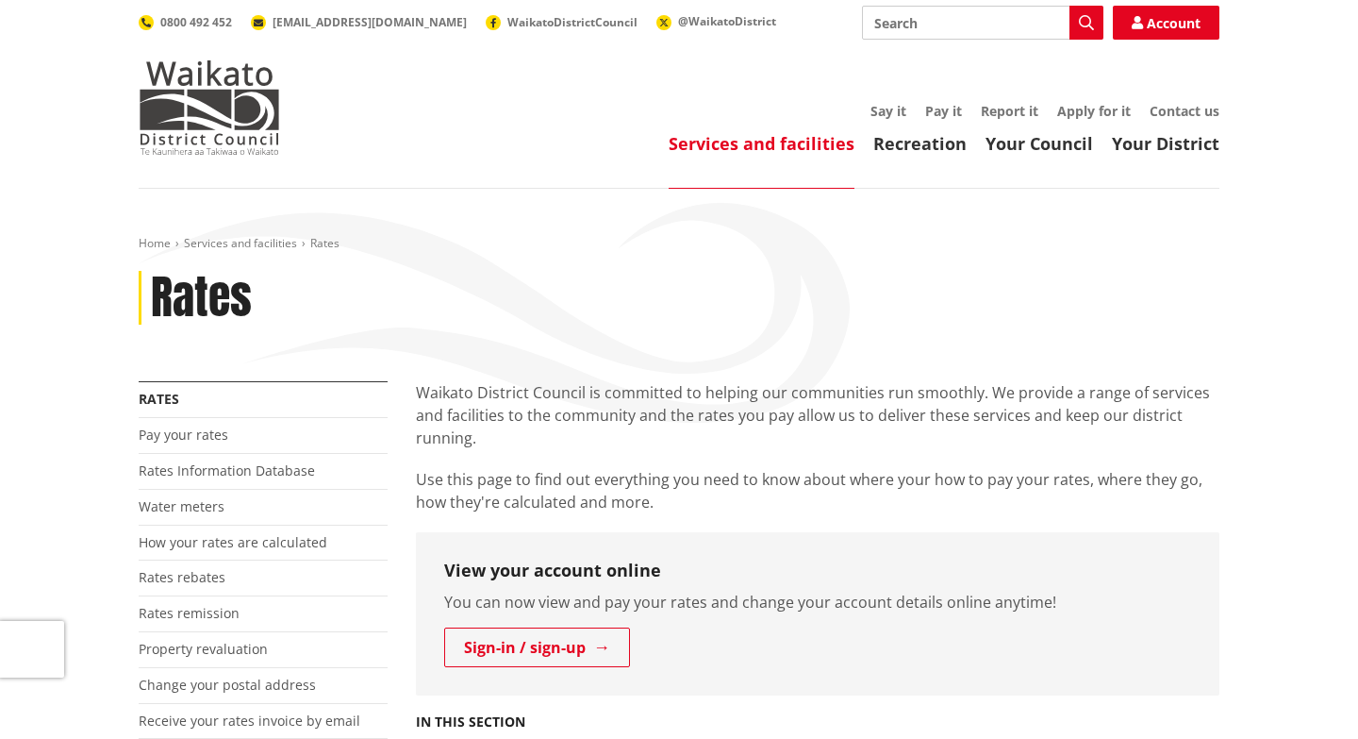
scroll to position [1016, 0]
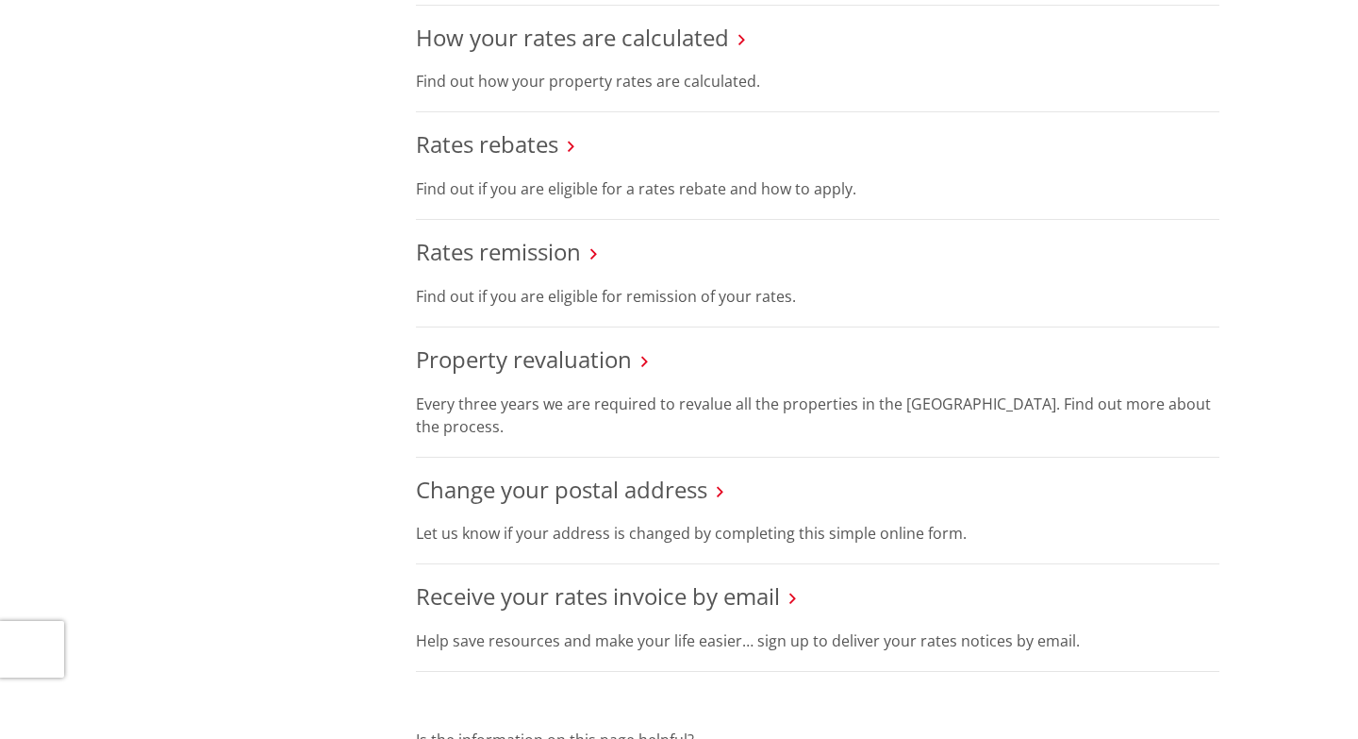
click at [526, 255] on link "Rates remission" at bounding box center [498, 251] width 165 height 31
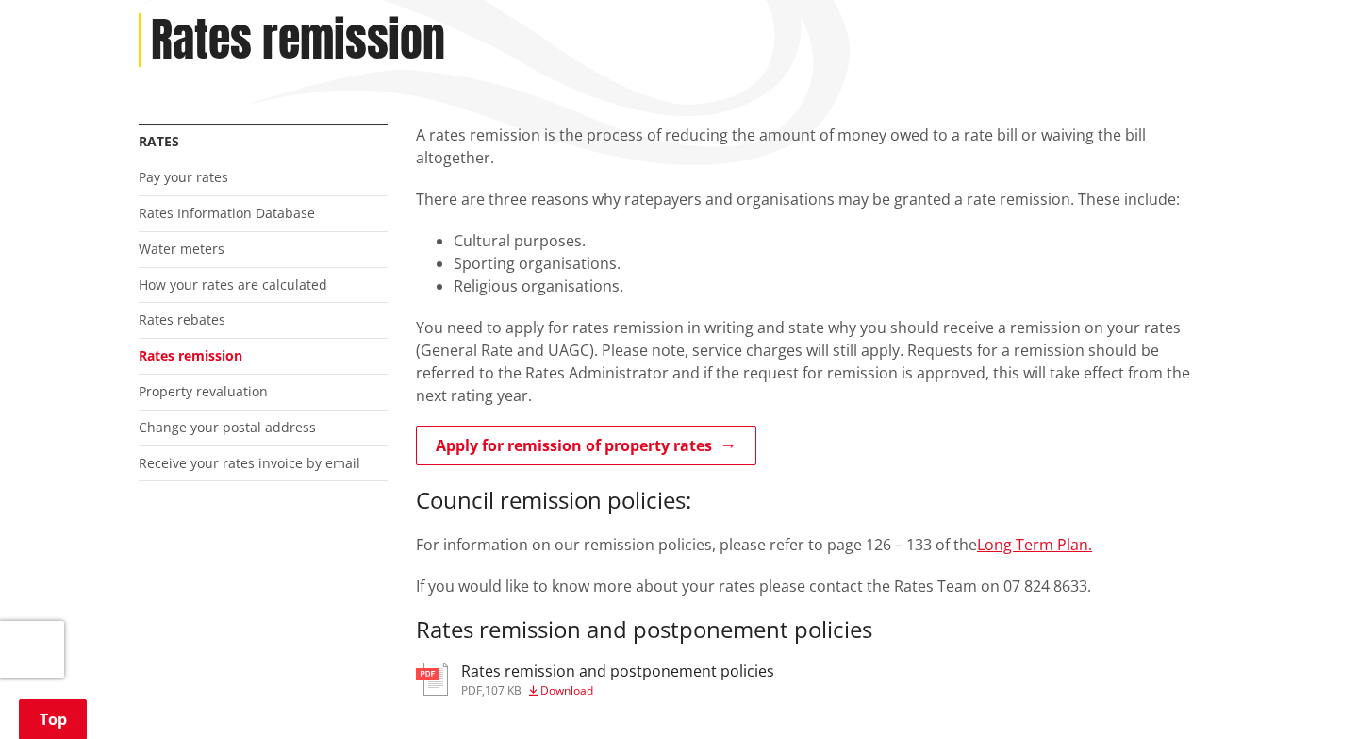
scroll to position [256, 0]
click at [204, 322] on link "Rates rebates" at bounding box center [182, 321] width 87 height 18
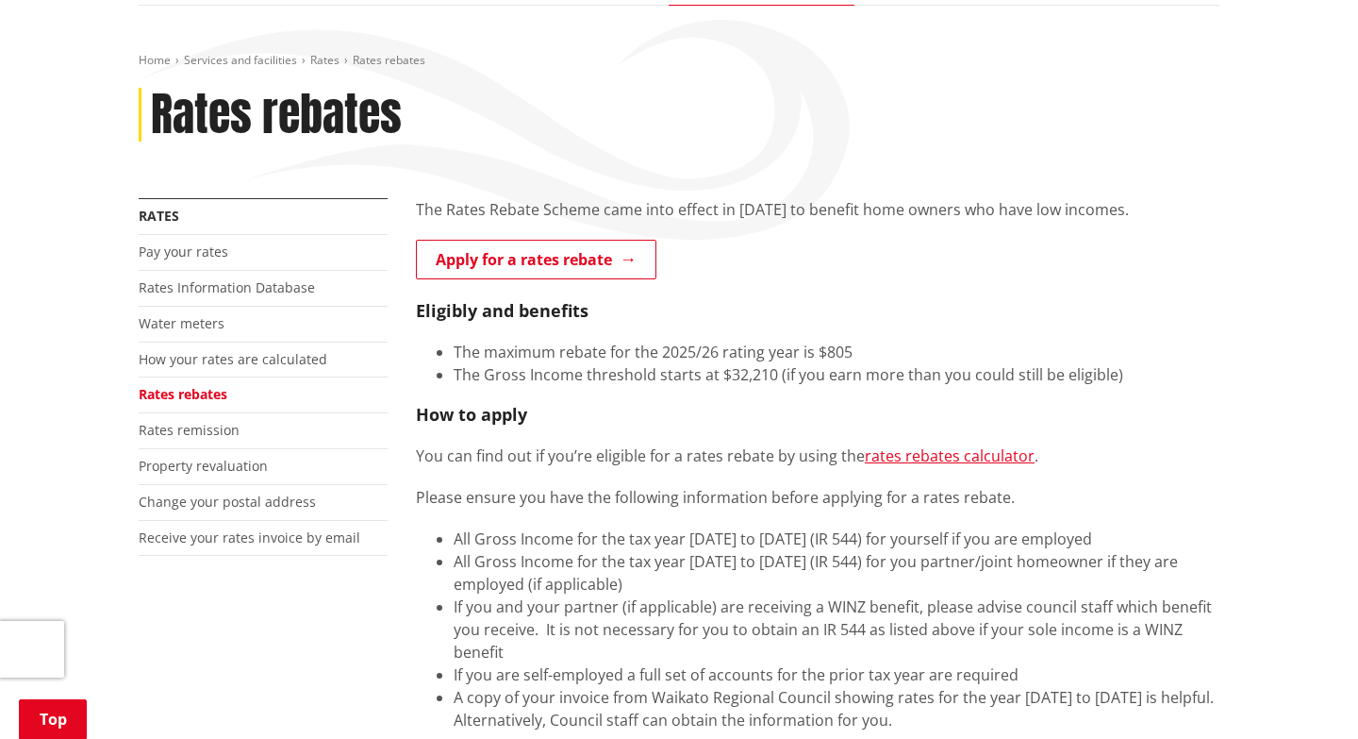
scroll to position [209, 0]
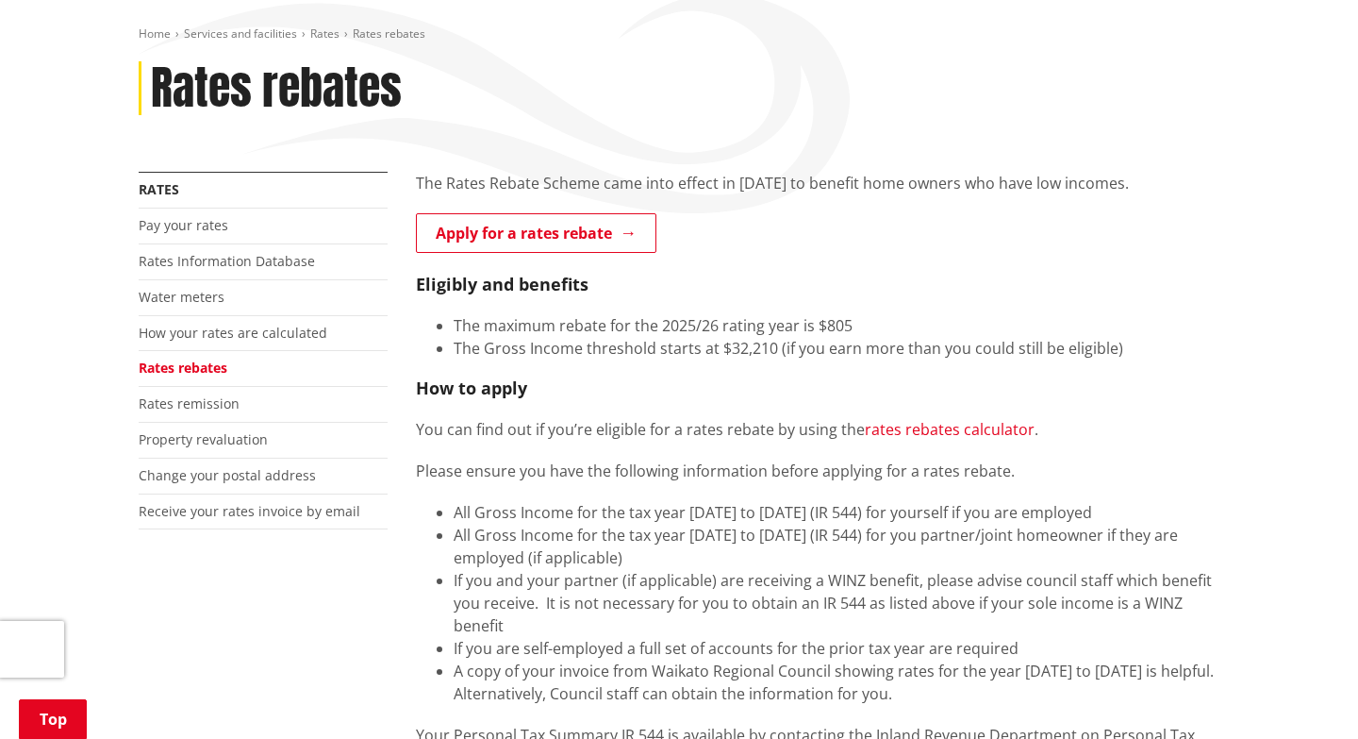
click at [974, 427] on link "rates rebates calculator" at bounding box center [950, 429] width 170 height 21
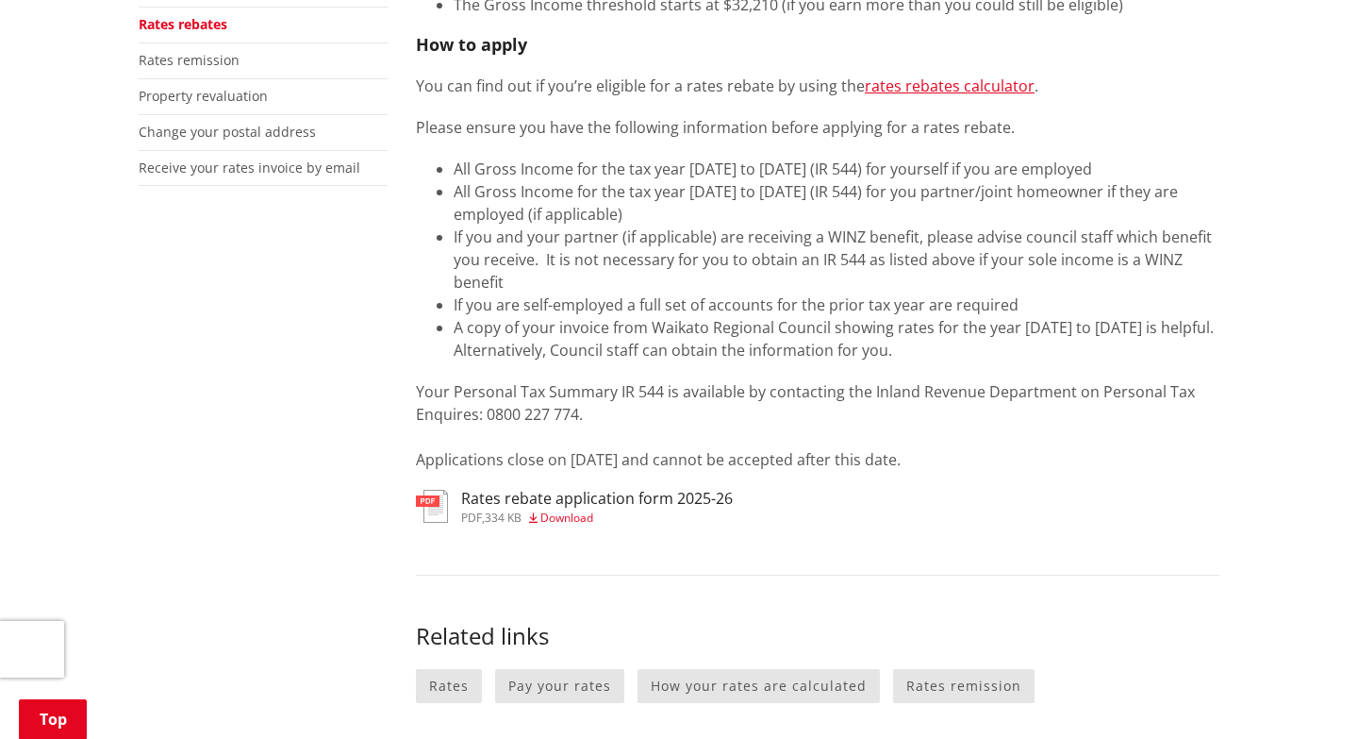
scroll to position [557, 0]
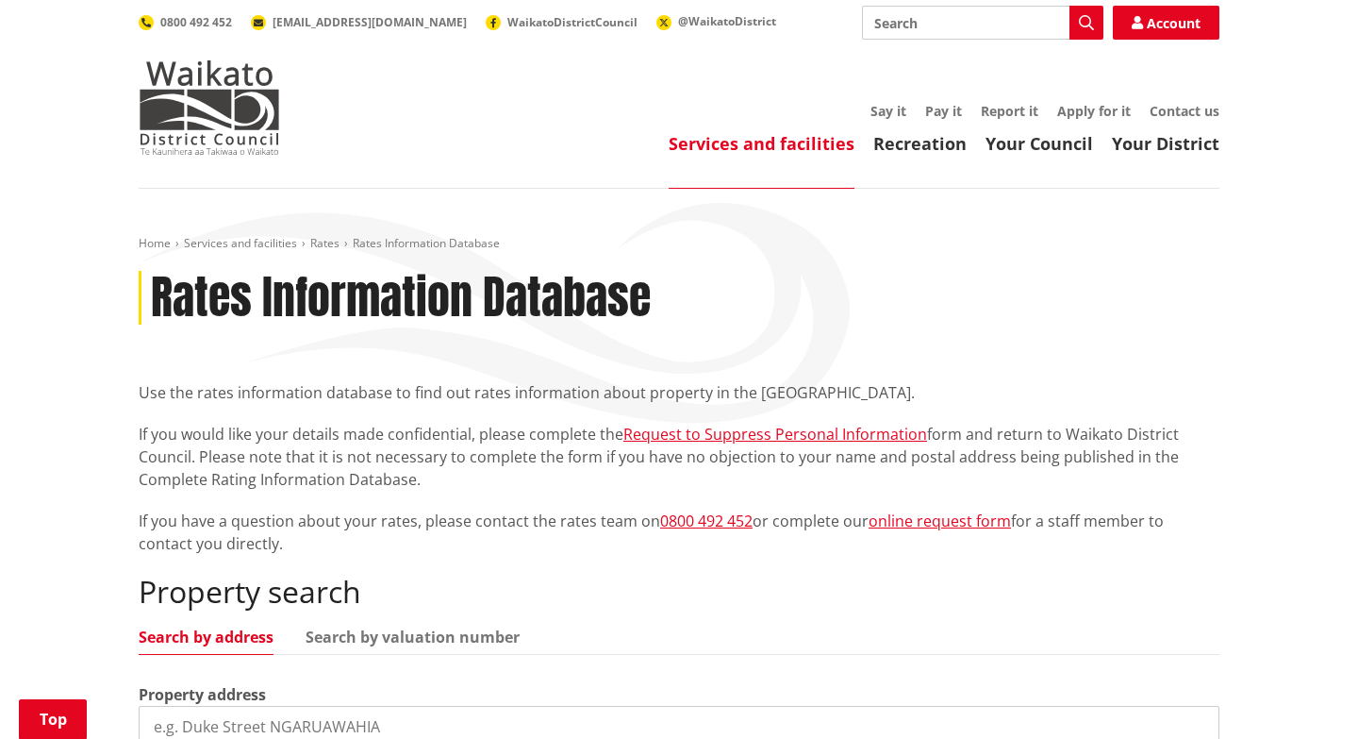
scroll to position [345, 0]
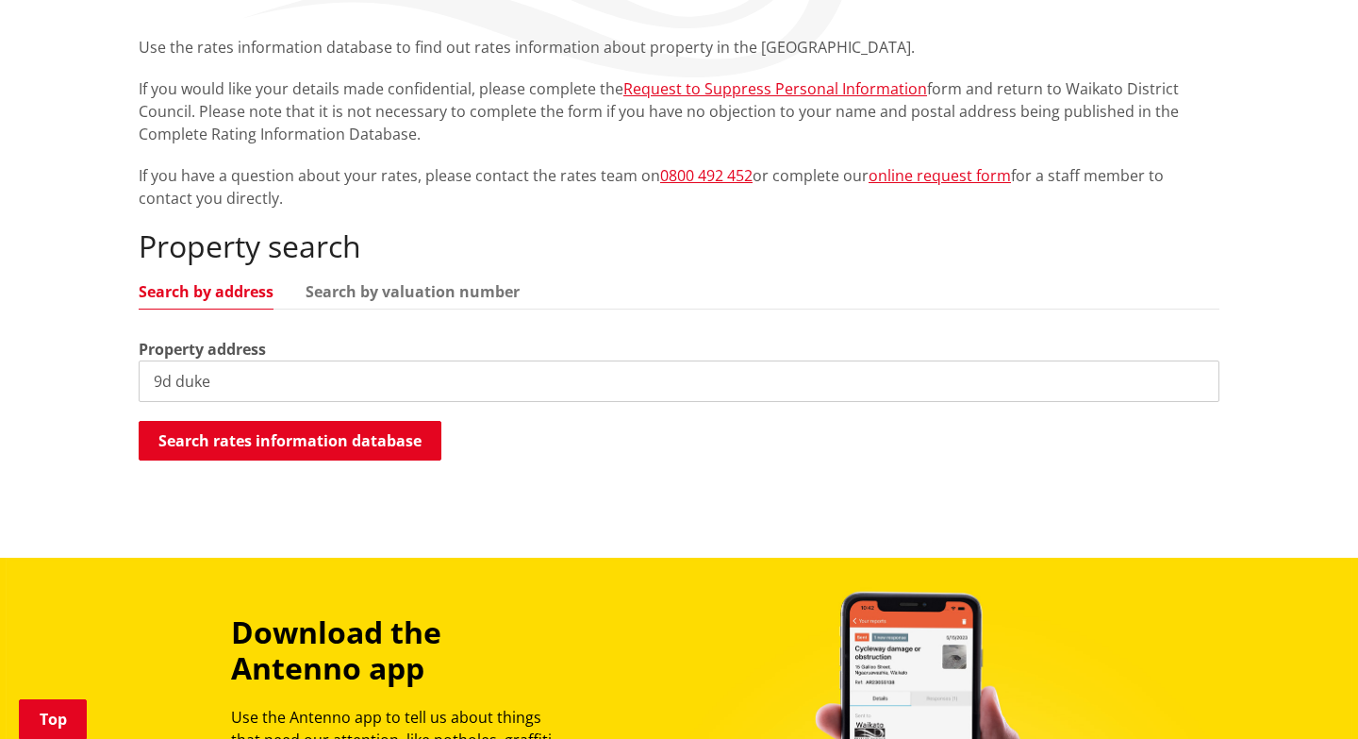
type input "9d duke"
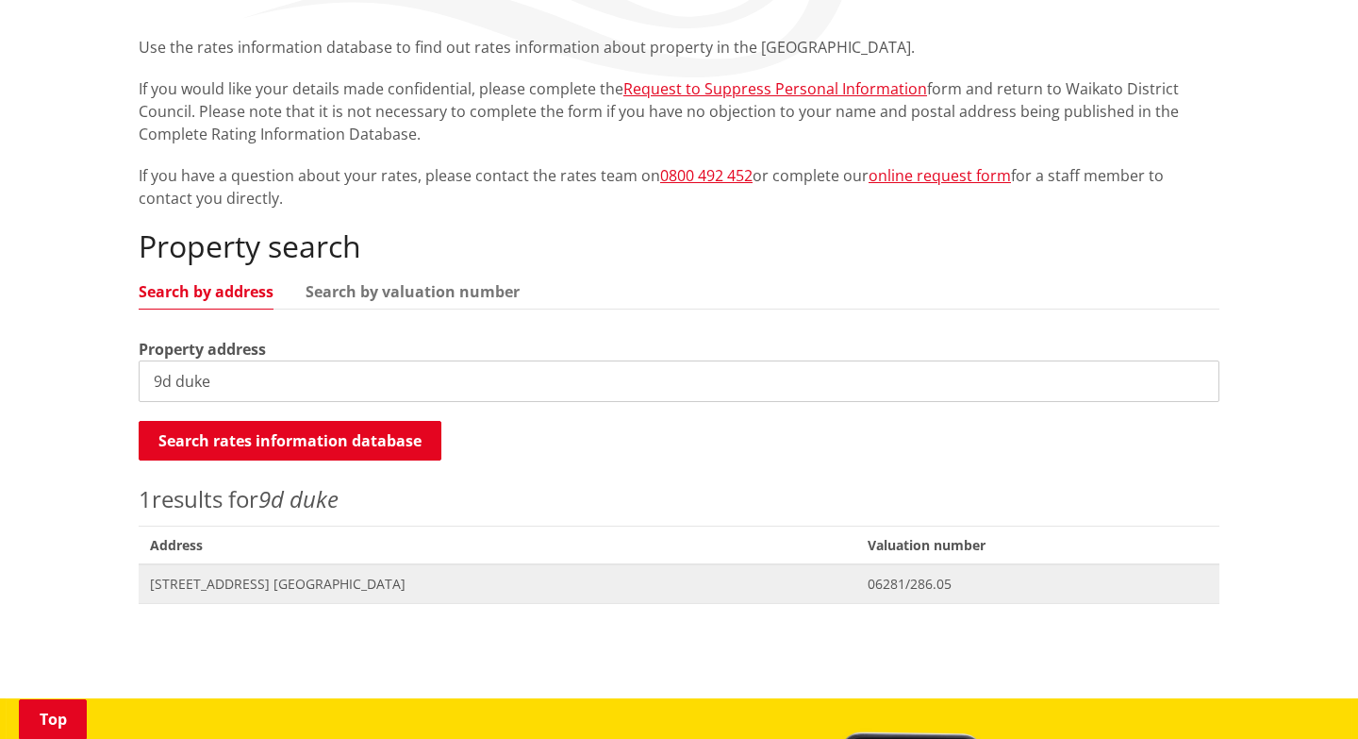
click at [222, 578] on span "9D Duke Street NGARUAWAHIA" at bounding box center [497, 583] width 695 height 19
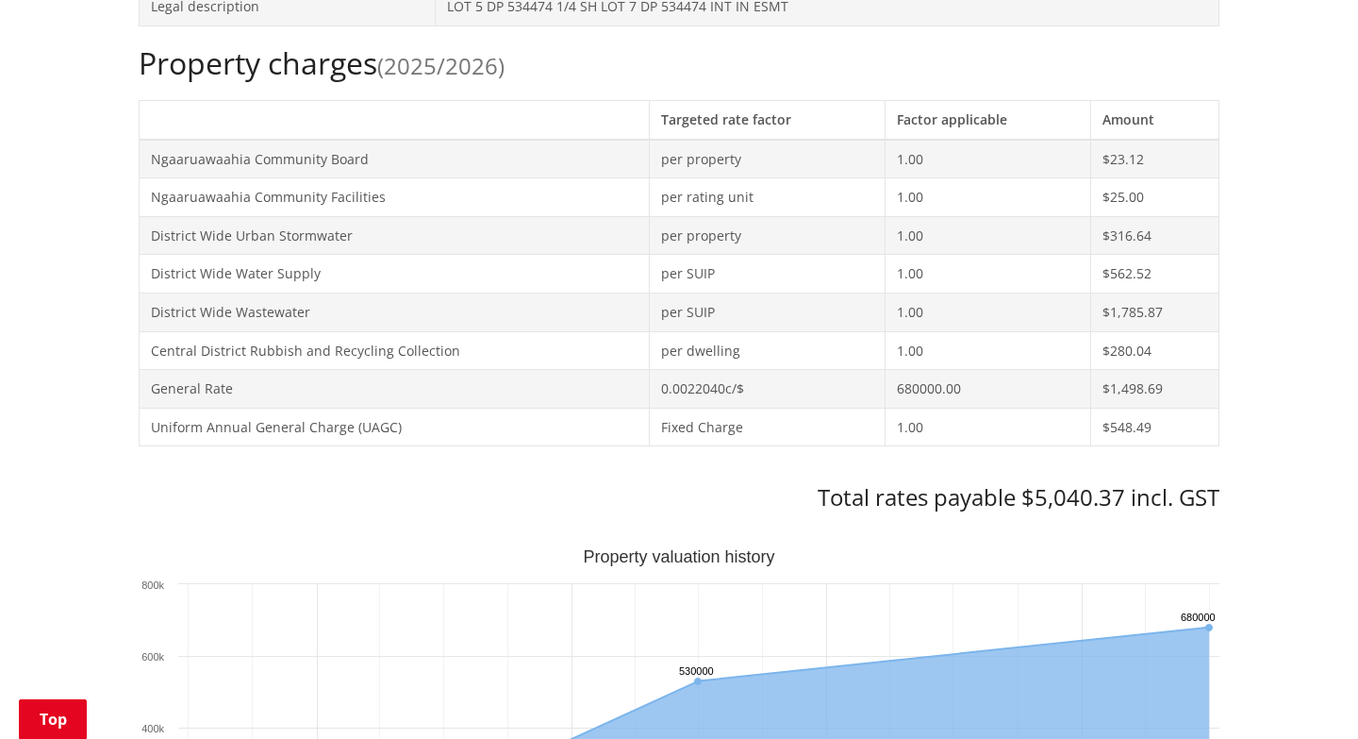
scroll to position [781, 0]
drag, startPoint x: 1120, startPoint y: 500, endPoint x: 1038, endPoint y: 500, distance: 82.1
click at [1038, 500] on h3 "Total rates payable $5,040.37 incl. GST" at bounding box center [679, 496] width 1081 height 27
copy h3 "5,040.37"
